Goal: Obtain resource: Download file/media

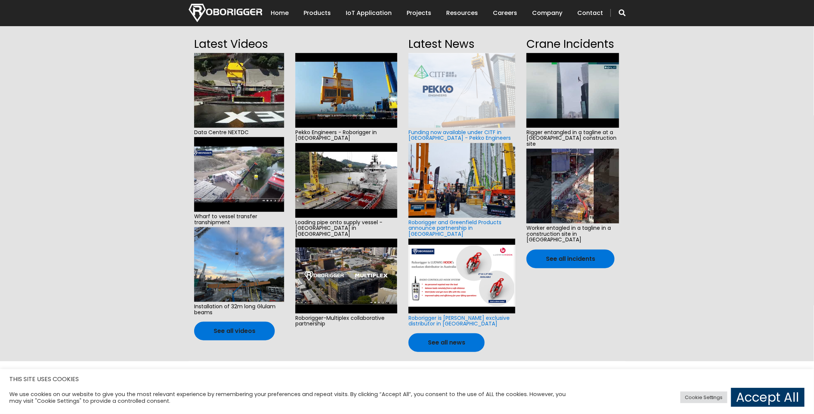
scroll to position [187, 0]
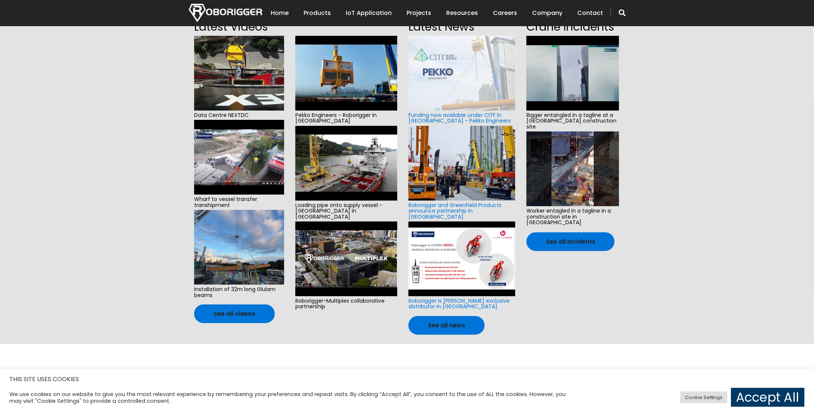
click at [337, 156] on img at bounding box center [346, 163] width 102 height 75
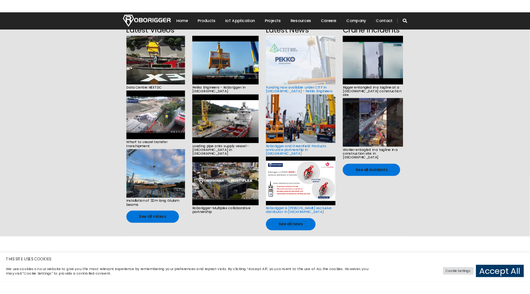
scroll to position [149, 0]
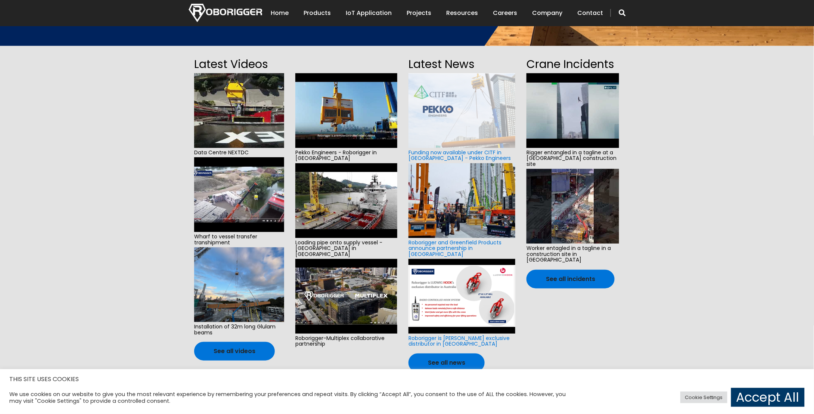
click at [339, 111] on img at bounding box center [346, 110] width 102 height 75
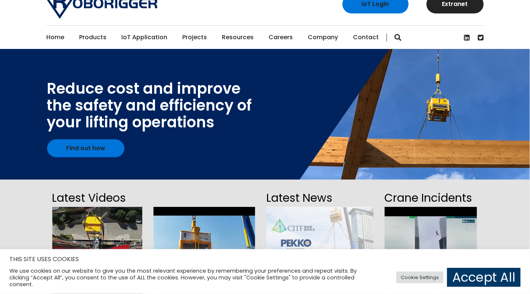
scroll to position [0, 0]
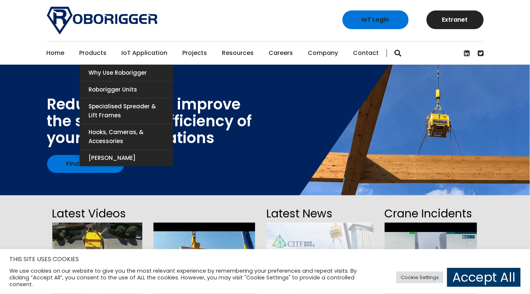
click at [98, 55] on link "Products" at bounding box center [93, 52] width 27 height 23
click at [113, 92] on link "Roborigger Units" at bounding box center [126, 89] width 93 height 16
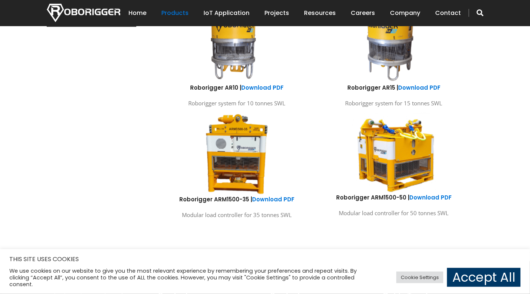
scroll to position [448, 0]
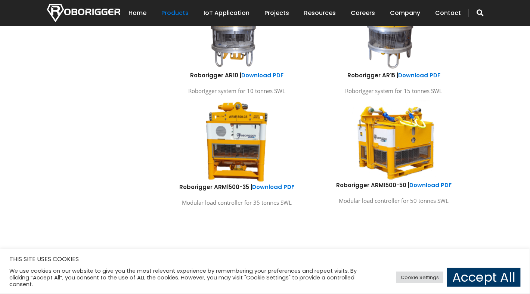
click at [402, 140] on img at bounding box center [394, 141] width 110 height 82
click at [395, 133] on img at bounding box center [394, 141] width 110 height 82
click at [425, 186] on link "Download PDF" at bounding box center [430, 185] width 42 height 8
